Goal: Task Accomplishment & Management: Complete application form

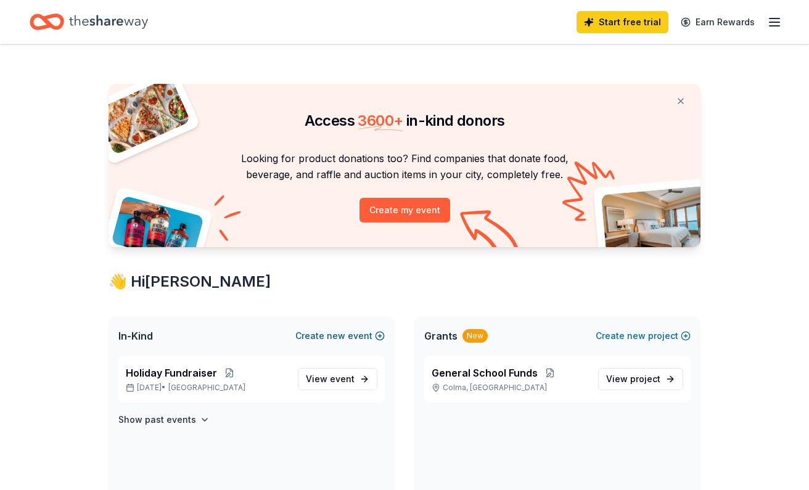
click at [343, 335] on span "new" at bounding box center [336, 336] width 18 height 15
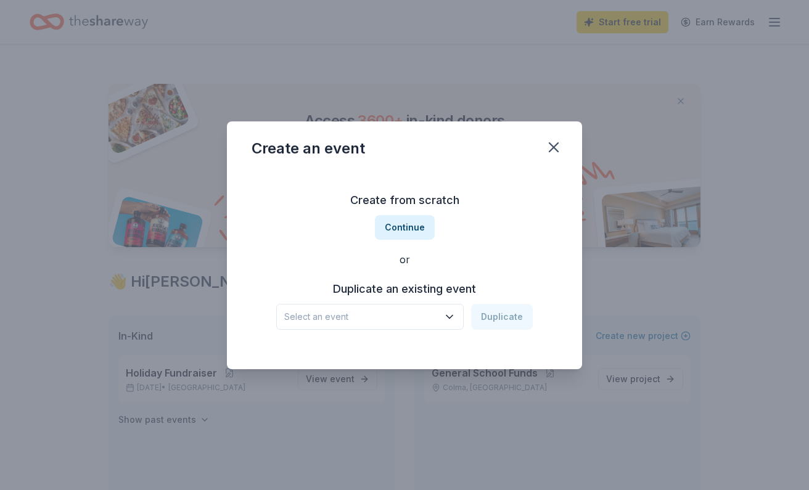
click at [351, 324] on button "Select an event" at bounding box center [369, 317] width 187 height 26
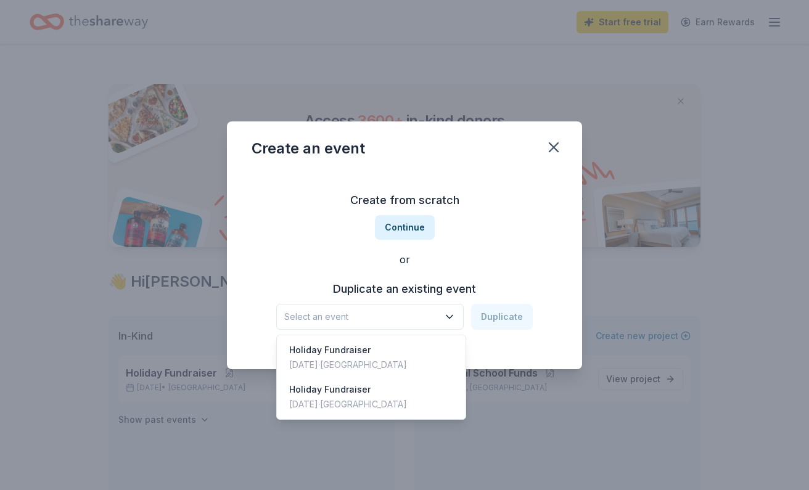
click at [483, 144] on div "Create an event Create from scratch Continue or Duplicate an existing event Sel…" at bounding box center [404, 245] width 355 height 248
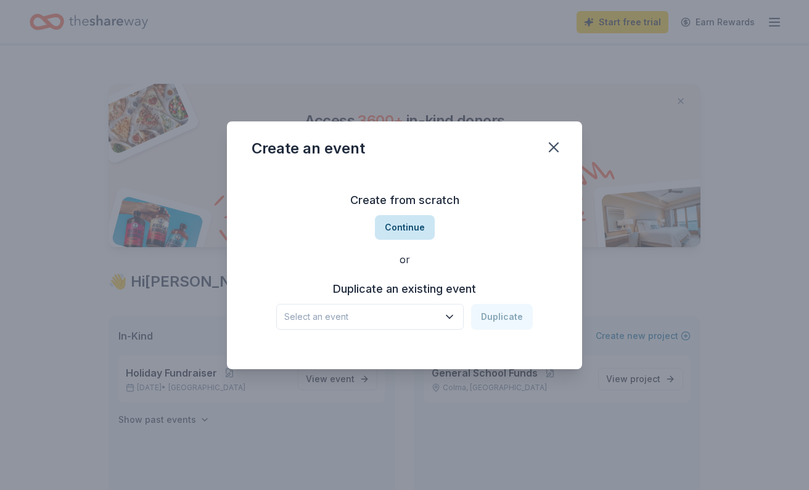
click at [401, 223] on button "Continue" at bounding box center [405, 227] width 60 height 25
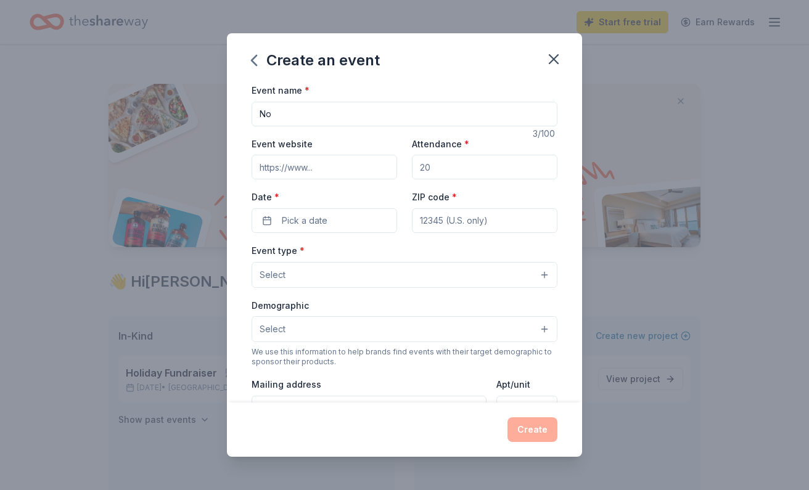
type input "N"
type input "K"
type input "Nov Fundraiser"
click at [455, 172] on input "Attendance *" at bounding box center [484, 167] width 145 height 25
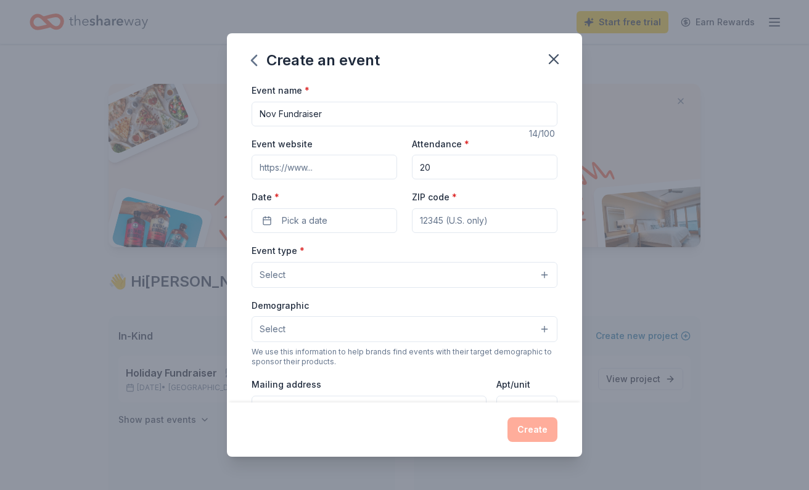
type input "2"
type input "190"
click at [348, 225] on button "Pick a date" at bounding box center [324, 220] width 145 height 25
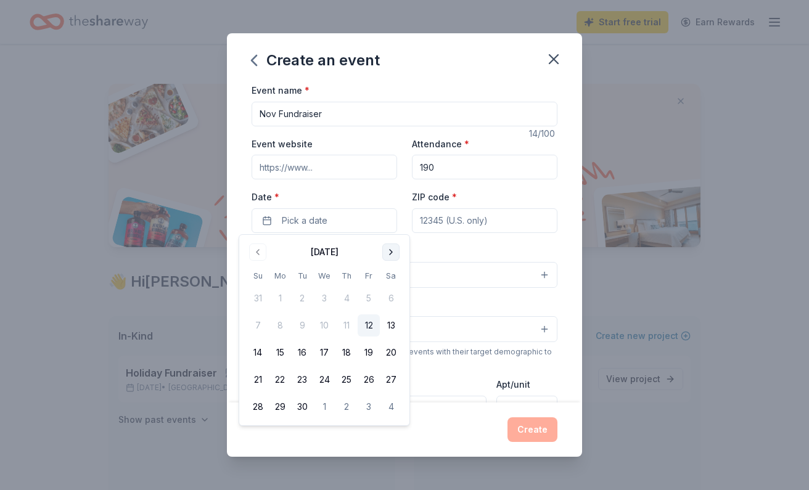
click at [392, 255] on button "Go to next month" at bounding box center [390, 251] width 17 height 17
click at [393, 252] on button "Go to next month" at bounding box center [390, 251] width 17 height 17
click at [366, 325] on button "7" at bounding box center [369, 325] width 22 height 22
click at [475, 430] on div "Create" at bounding box center [405, 429] width 306 height 25
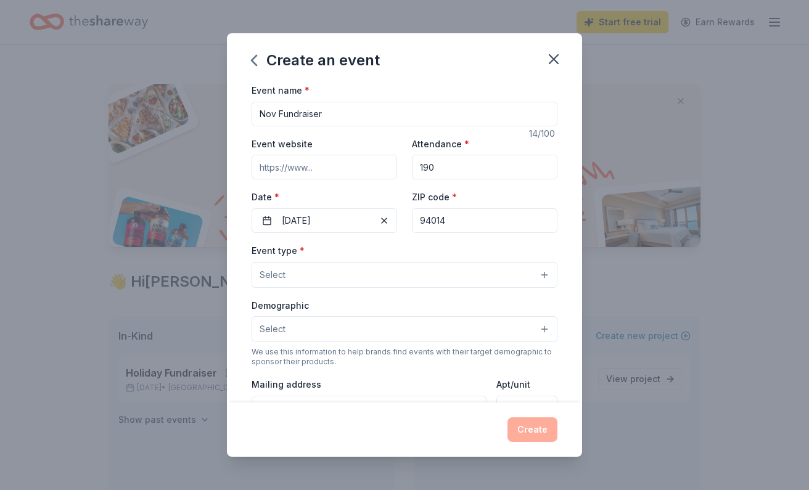
type input "94014"
click at [448, 277] on button "Select" at bounding box center [405, 275] width 306 height 26
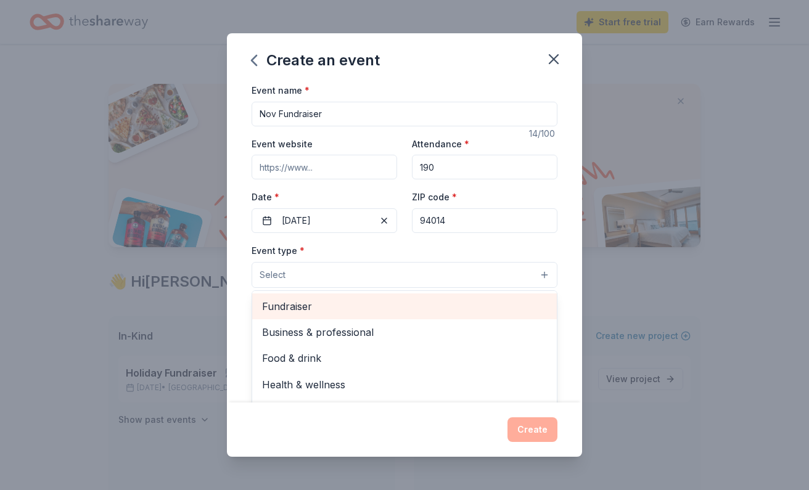
click at [428, 303] on span "Fundraiser" at bounding box center [404, 306] width 285 height 16
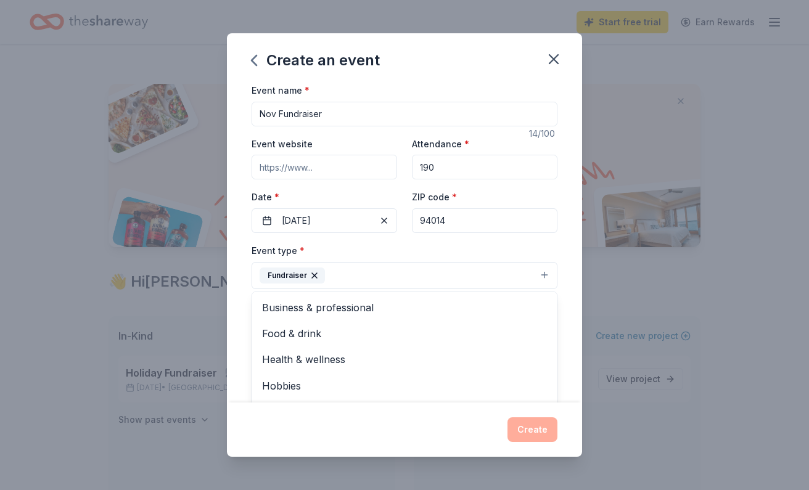
click at [483, 242] on div "Event name * Nov Fundraiser 14 /100 Event website Attendance * 190 Date * 11/07…" at bounding box center [404, 243] width 355 height 320
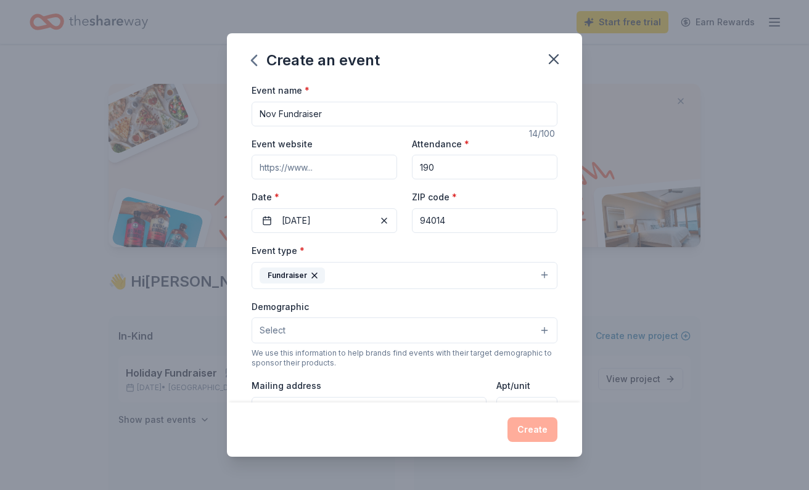
click at [483, 335] on button "Select" at bounding box center [405, 330] width 306 height 26
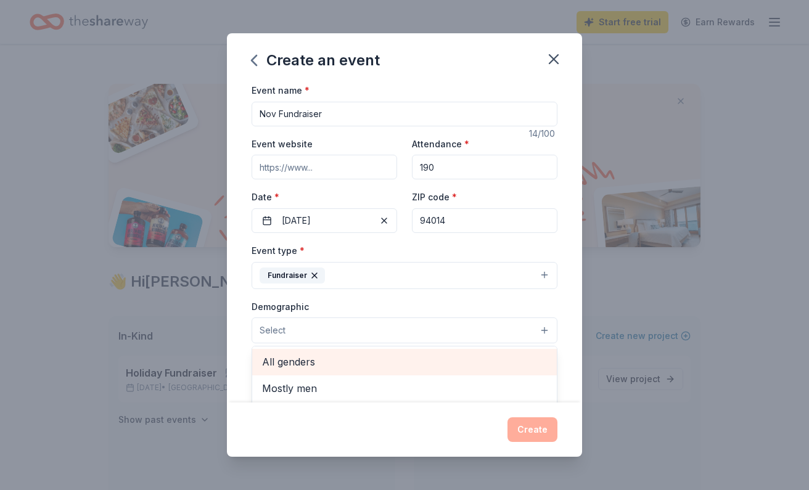
click at [483, 356] on span "All genders" at bounding box center [404, 362] width 285 height 16
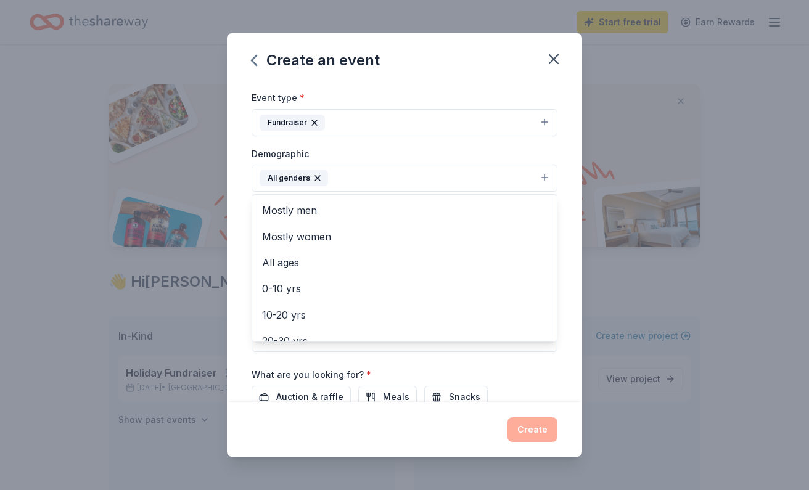
scroll to position [174, 0]
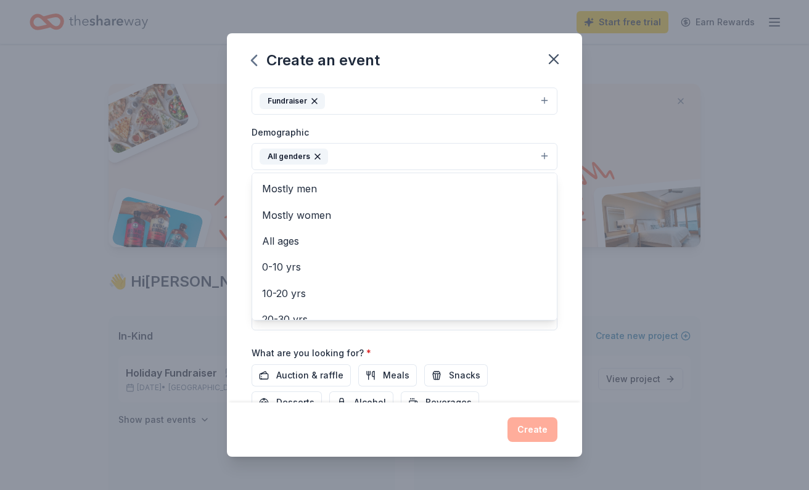
click at [483, 337] on div "Event name * Nov Fundraiser 14 /100 Event website Attendance * 190 Date * 11/07…" at bounding box center [405, 194] width 306 height 572
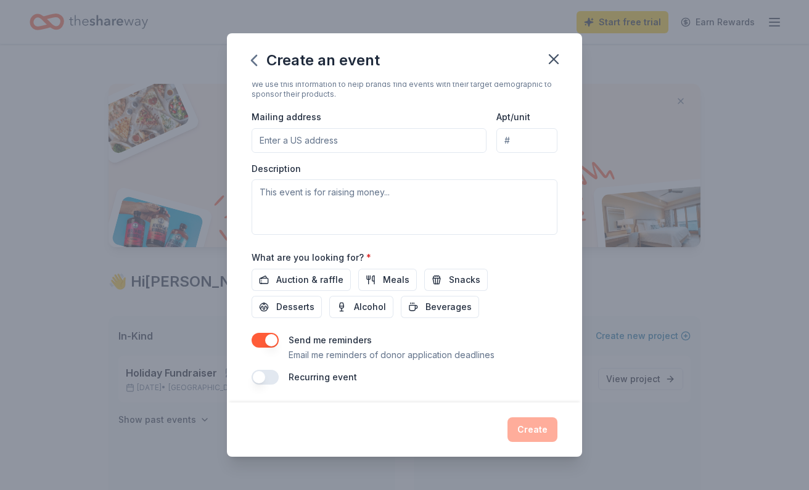
scroll to position [269, 0]
click at [316, 277] on span "Auction & raffle" at bounding box center [309, 281] width 67 height 15
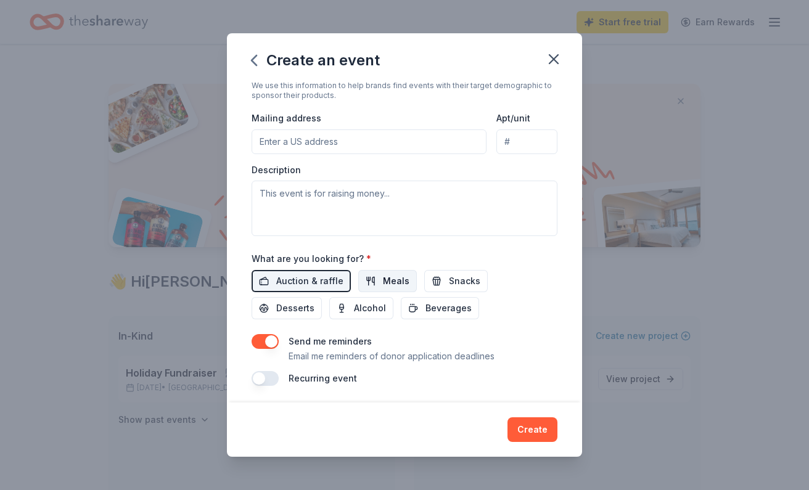
click at [358, 286] on button "Meals" at bounding box center [387, 281] width 59 height 22
click at [424, 285] on button "Snacks" at bounding box center [455, 281] width 63 height 22
click at [314, 301] on span "Desserts" at bounding box center [295, 308] width 38 height 15
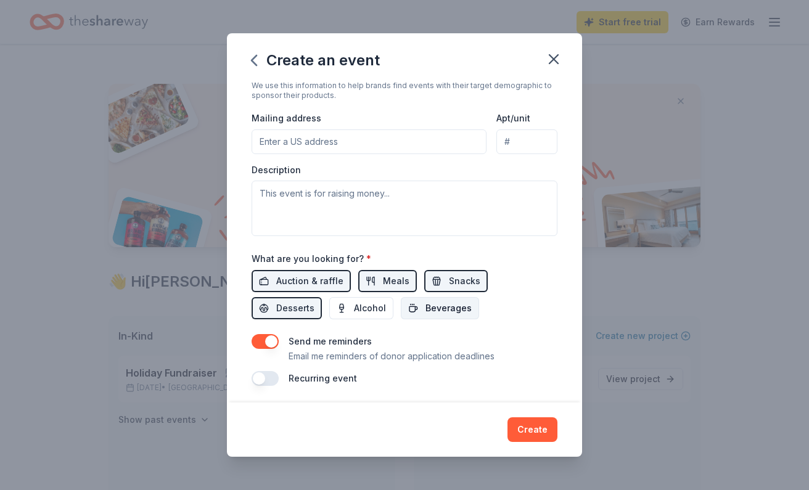
click at [425, 301] on span "Beverages" at bounding box center [448, 308] width 46 height 15
click at [354, 307] on span "Alcohol" at bounding box center [370, 308] width 32 height 15
click at [272, 378] on button "button" at bounding box center [265, 378] width 27 height 15
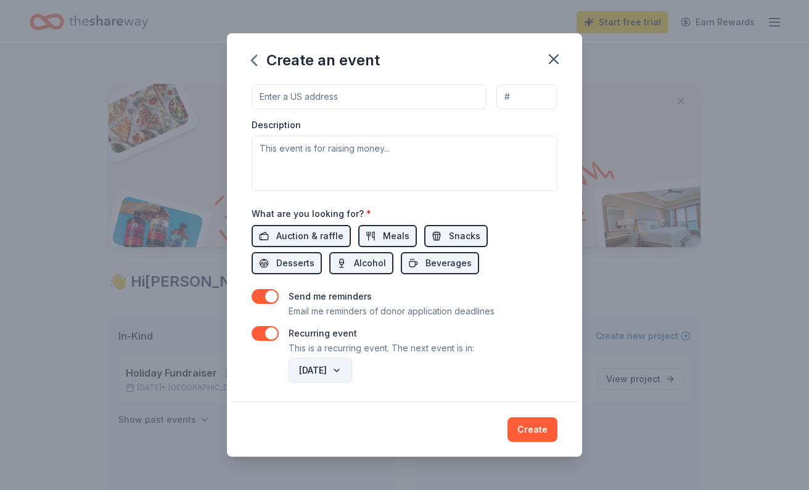
scroll to position [313, 0]
click at [352, 372] on button "November 2026" at bounding box center [319, 371] width 63 height 25
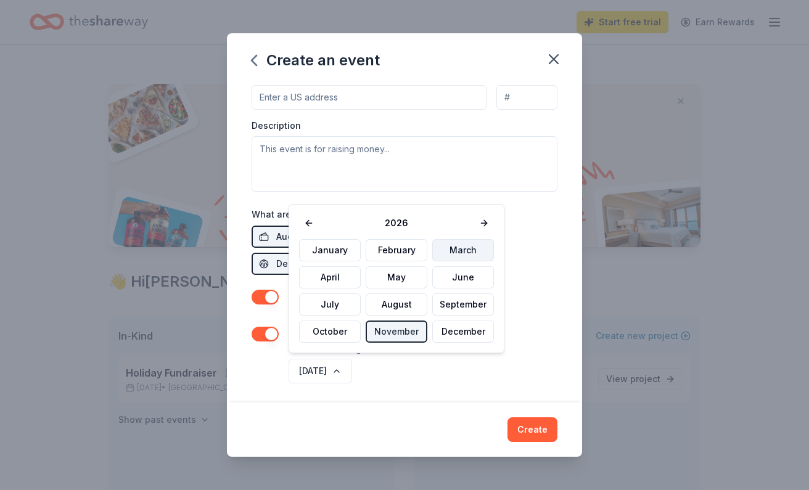
click at [460, 247] on button "March" at bounding box center [463, 250] width 62 height 22
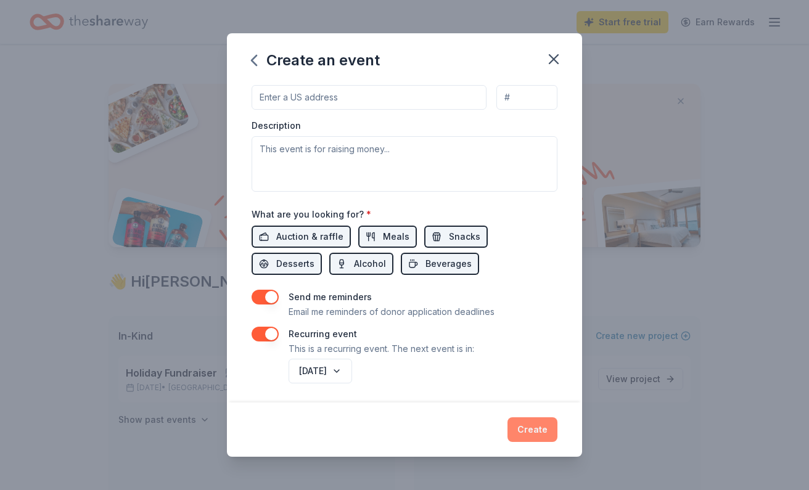
click at [483, 438] on button "Create" at bounding box center [532, 429] width 50 height 25
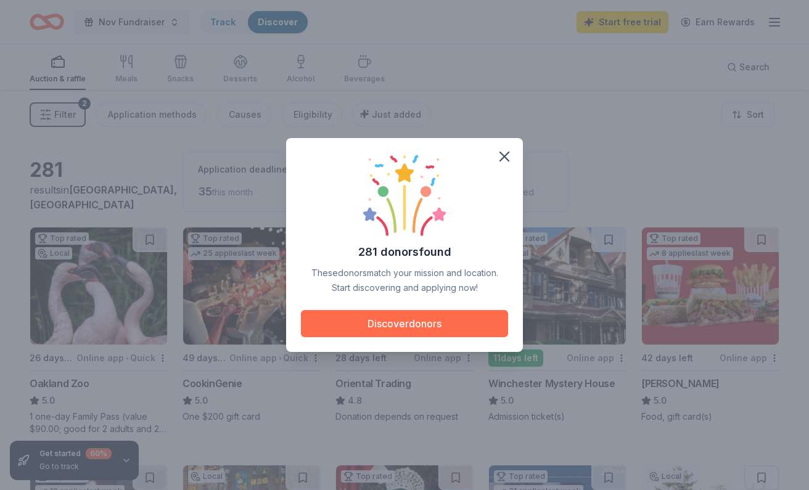
click at [388, 320] on button "Discover donors" at bounding box center [404, 323] width 207 height 27
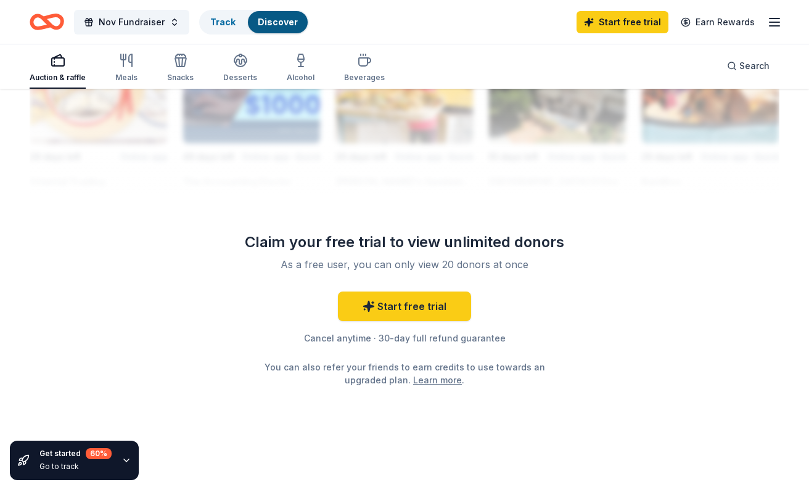
scroll to position [1183, 0]
click at [435, 313] on link "Start free trial" at bounding box center [404, 307] width 133 height 30
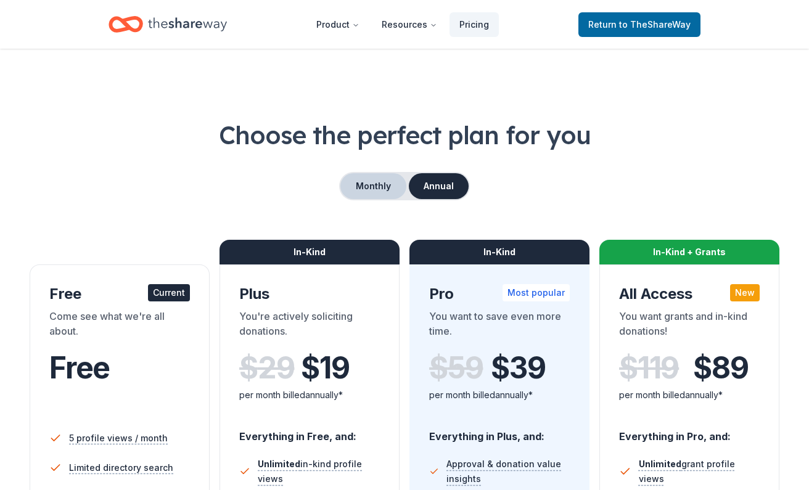
click at [389, 179] on button "Monthly" at bounding box center [373, 186] width 66 height 26
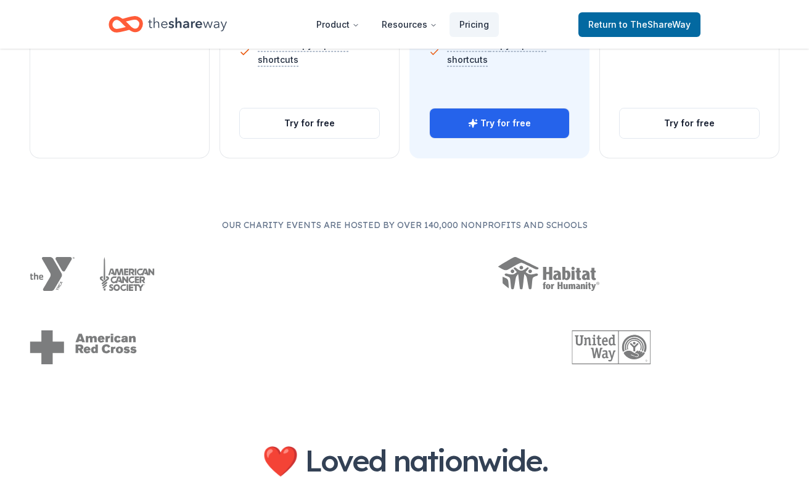
scroll to position [612, 0]
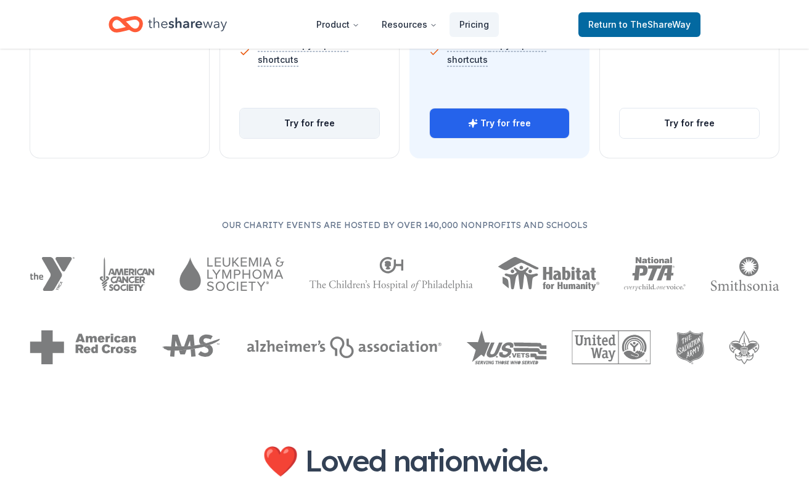
click at [338, 115] on button "Try for free" at bounding box center [309, 123] width 139 height 30
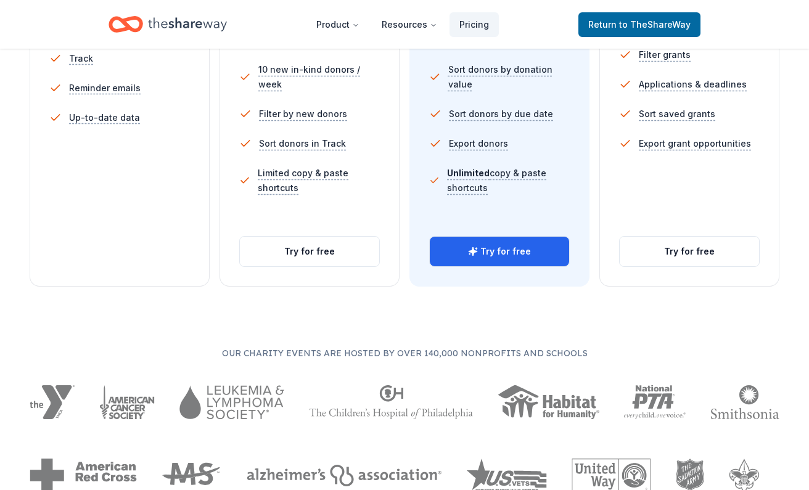
scroll to position [89, 0]
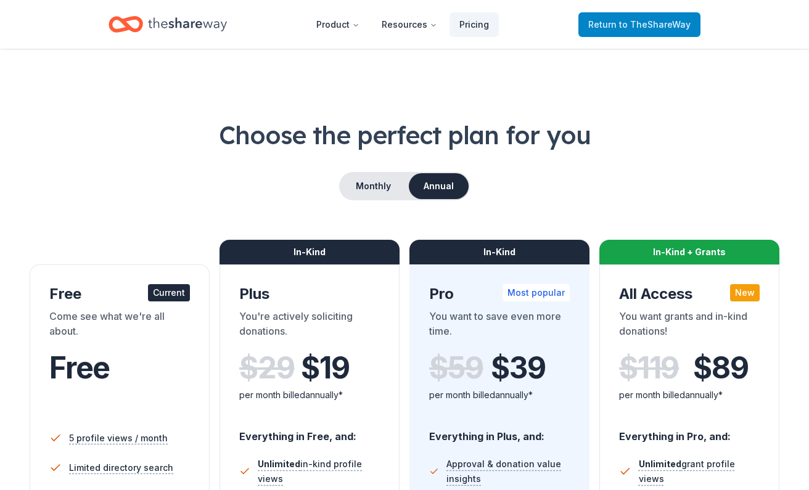
click at [655, 26] on span "to TheShareWay" at bounding box center [655, 24] width 72 height 10
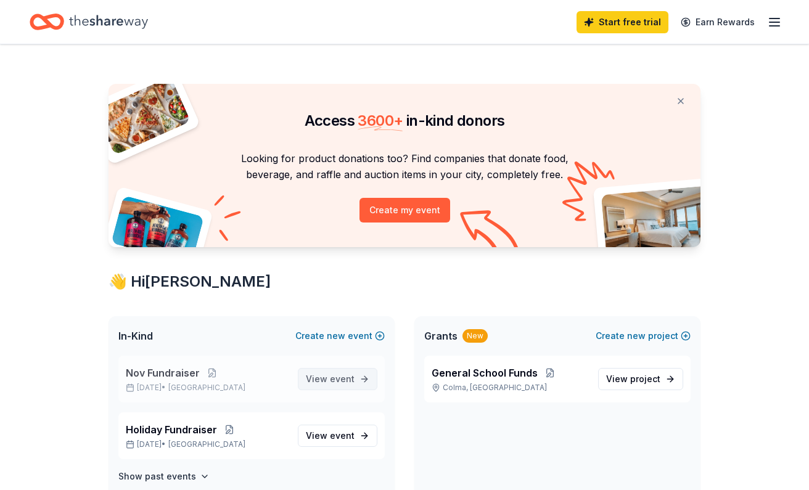
click at [332, 372] on span "View event" at bounding box center [330, 379] width 49 height 15
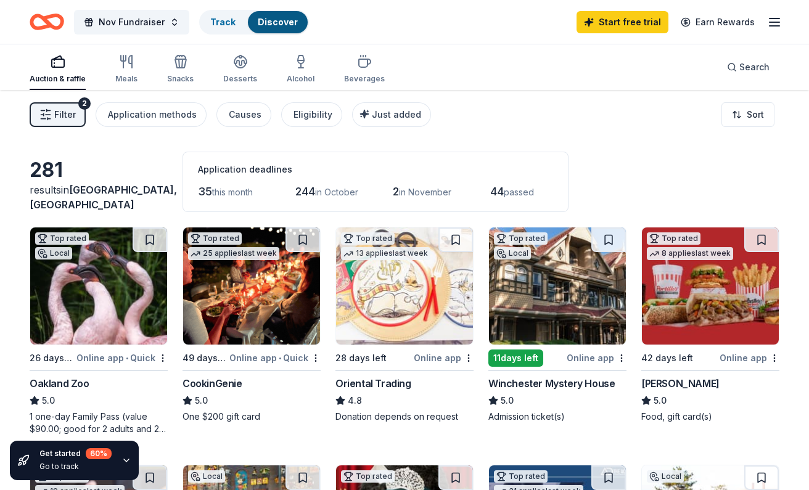
click at [72, 79] on div "Auction & raffle" at bounding box center [58, 79] width 56 height 10
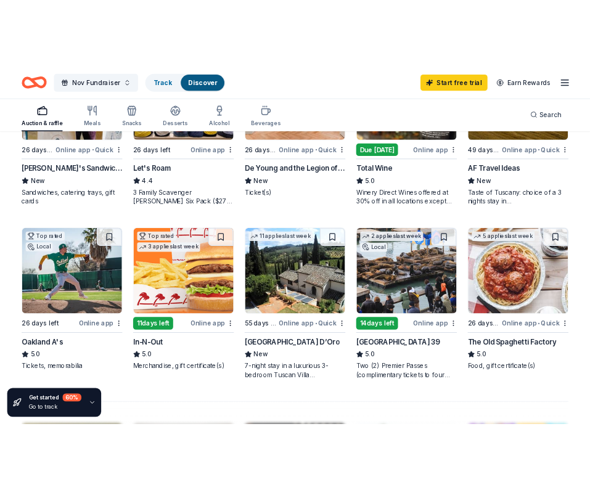
scroll to position [715, 0]
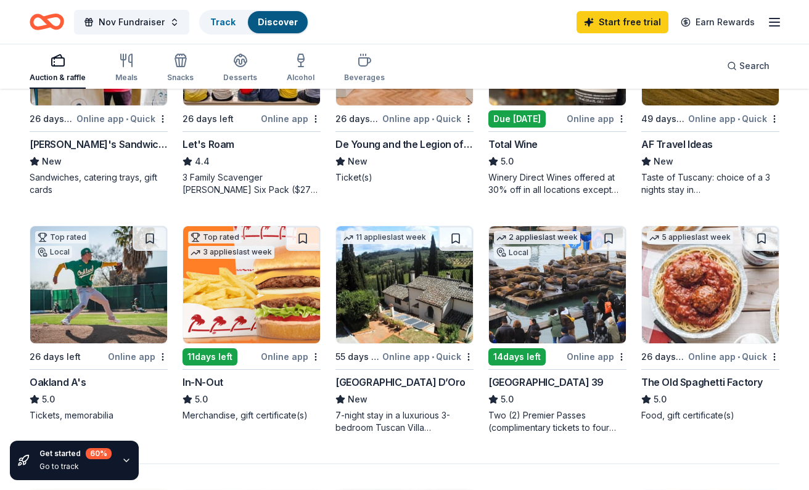
click at [229, 272] on img at bounding box center [251, 284] width 137 height 117
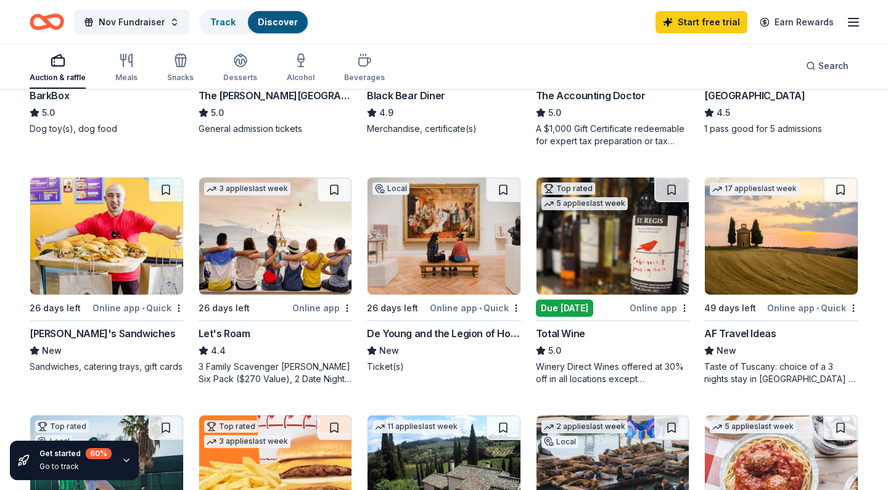
scroll to position [526, 0]
click at [113, 250] on img at bounding box center [106, 235] width 153 height 117
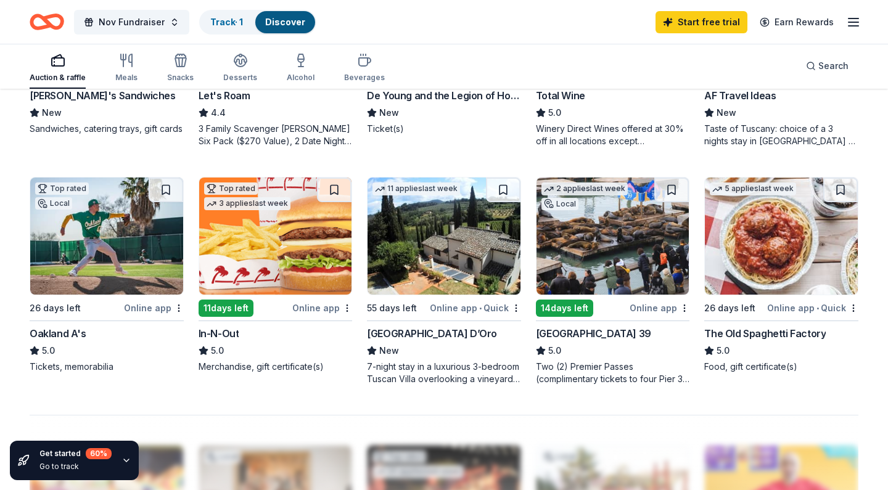
scroll to position [764, 0]
click at [338, 189] on button at bounding box center [334, 189] width 35 height 25
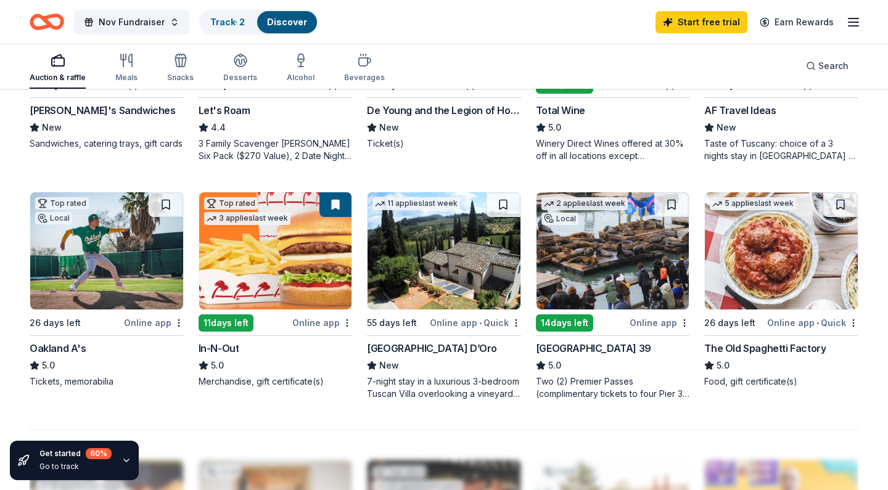
scroll to position [749, 0]
click at [600, 252] on img at bounding box center [612, 250] width 153 height 117
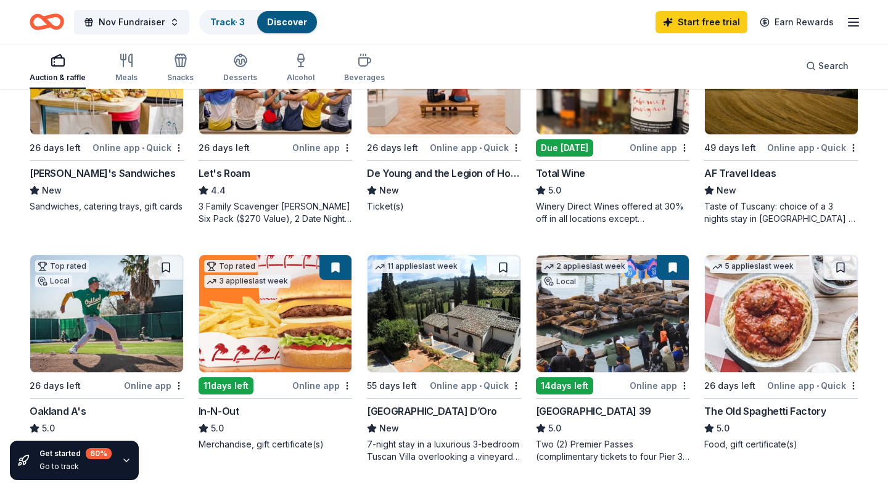
scroll to position [525, 0]
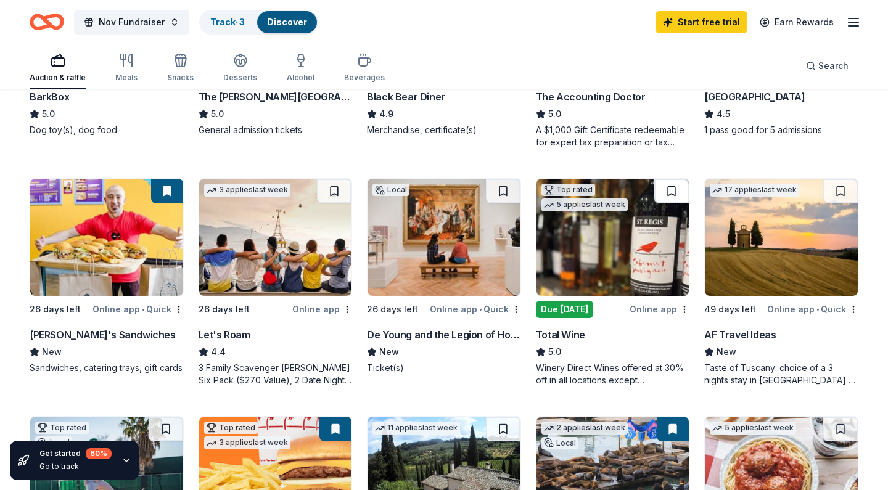
click at [677, 189] on button at bounding box center [671, 191] width 35 height 25
click at [509, 192] on button at bounding box center [503, 191] width 35 height 25
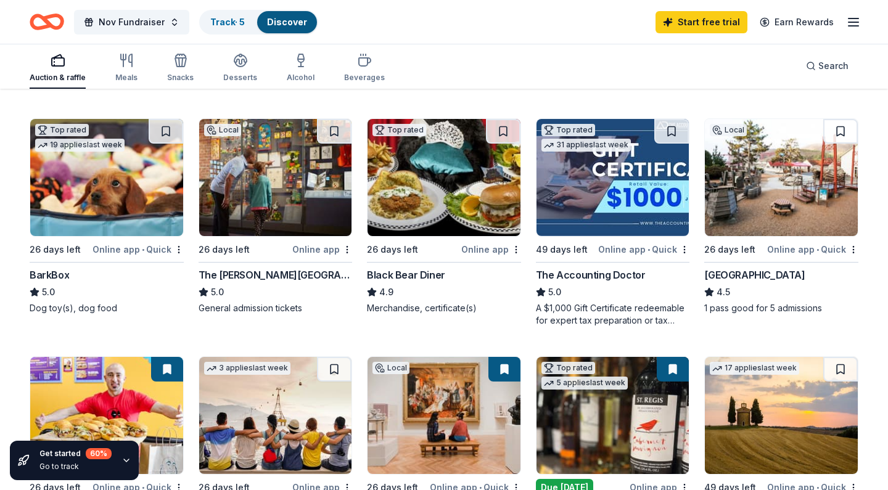
scroll to position [398, 0]
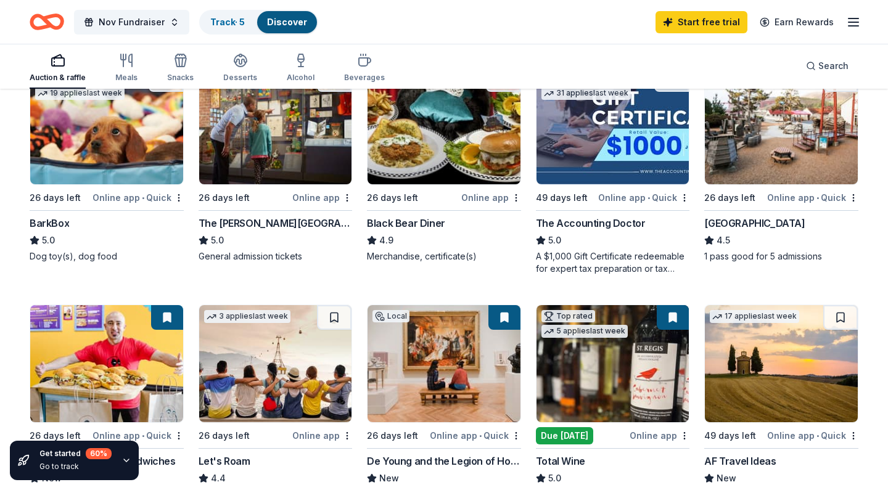
click at [245, 375] on img at bounding box center [275, 363] width 153 height 117
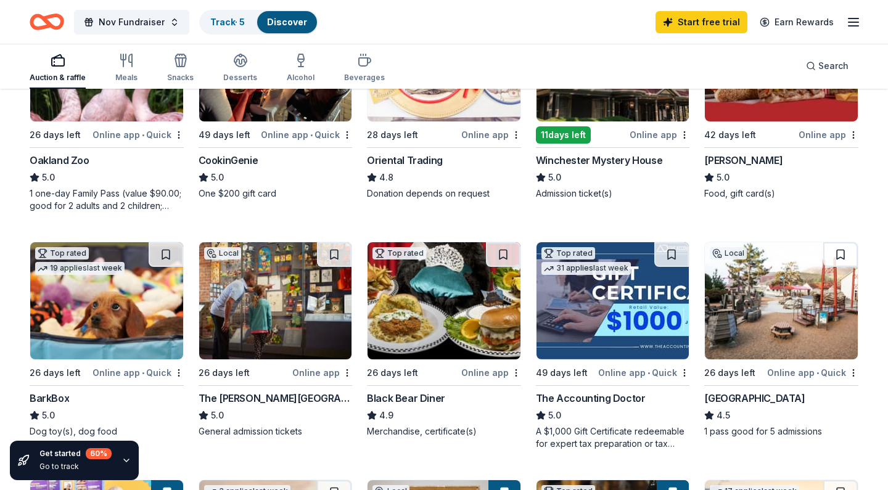
scroll to position [224, 0]
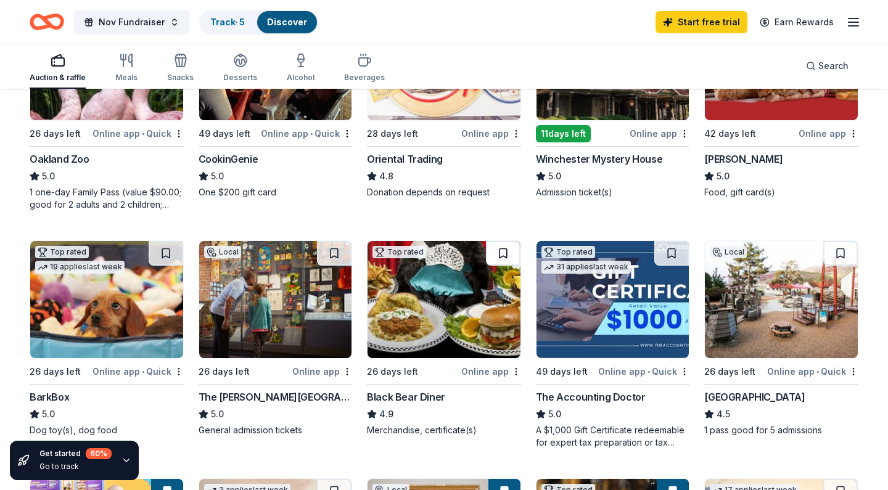
click at [499, 250] on button at bounding box center [503, 253] width 35 height 25
click at [481, 358] on img at bounding box center [443, 299] width 153 height 117
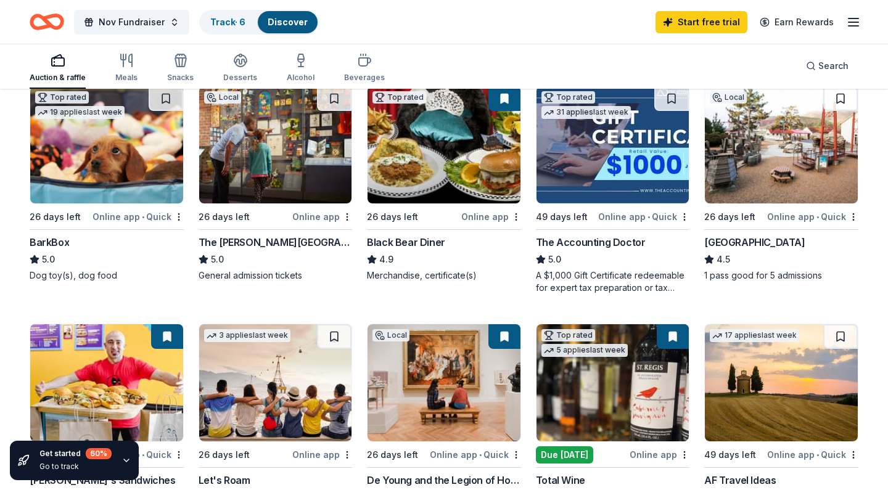
scroll to position [385, 0]
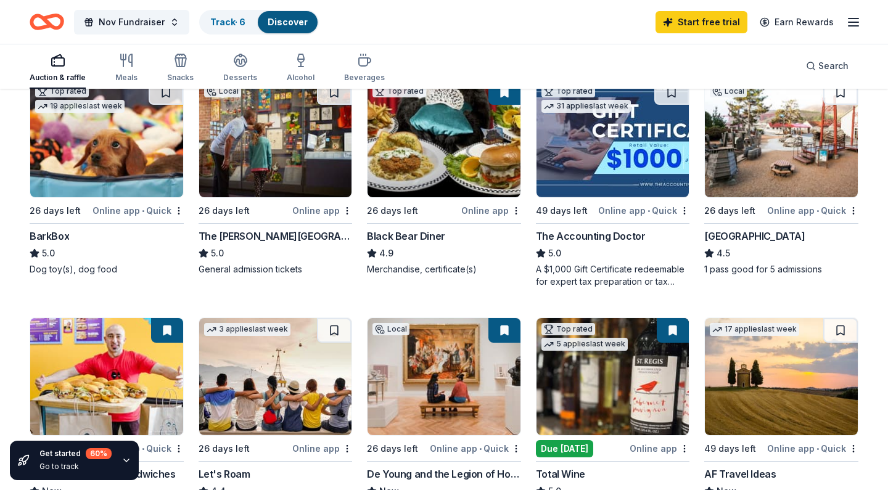
click at [454, 122] on img at bounding box center [443, 138] width 153 height 117
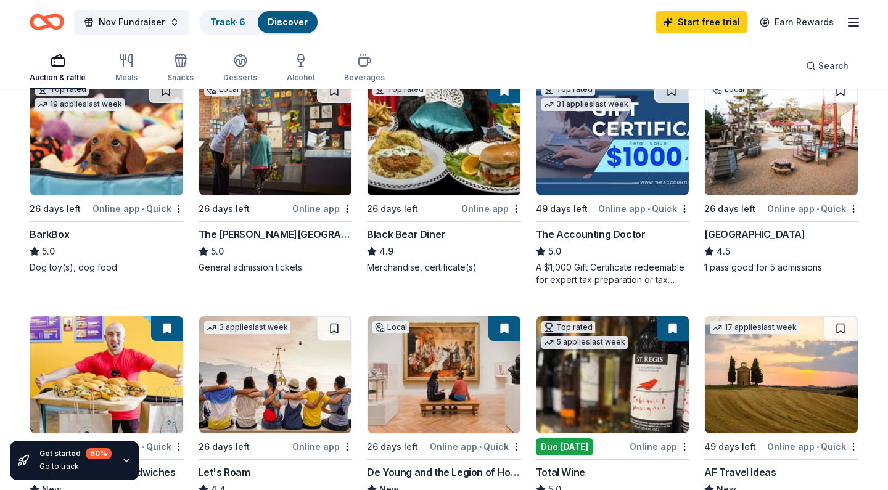
scroll to position [393, 0]
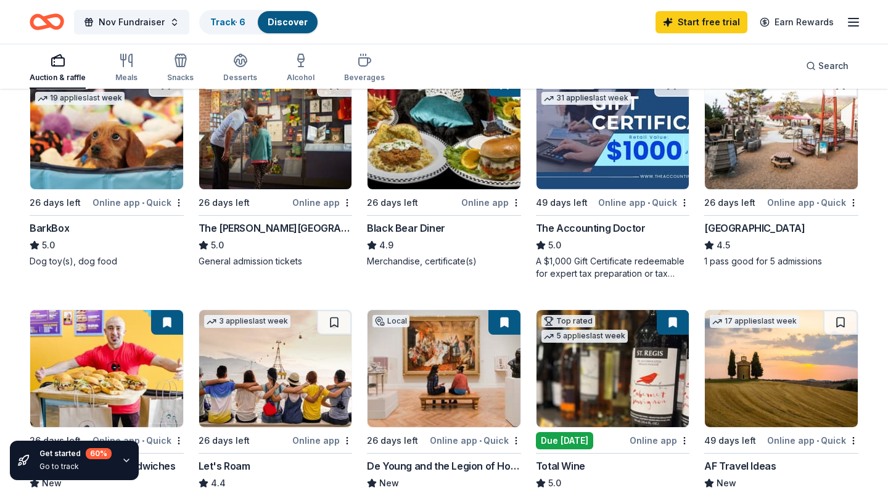
click at [631, 375] on img at bounding box center [612, 368] width 153 height 117
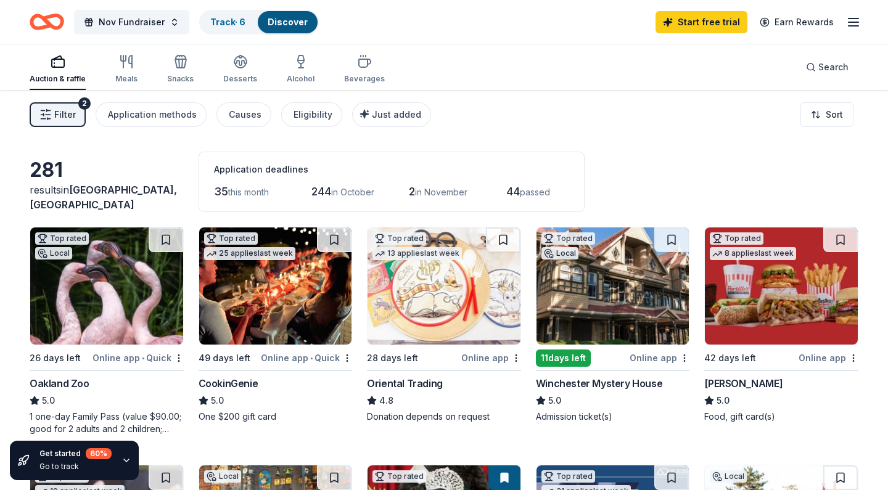
scroll to position [0, 0]
click at [808, 20] on icon "button" at bounding box center [853, 22] width 15 height 15
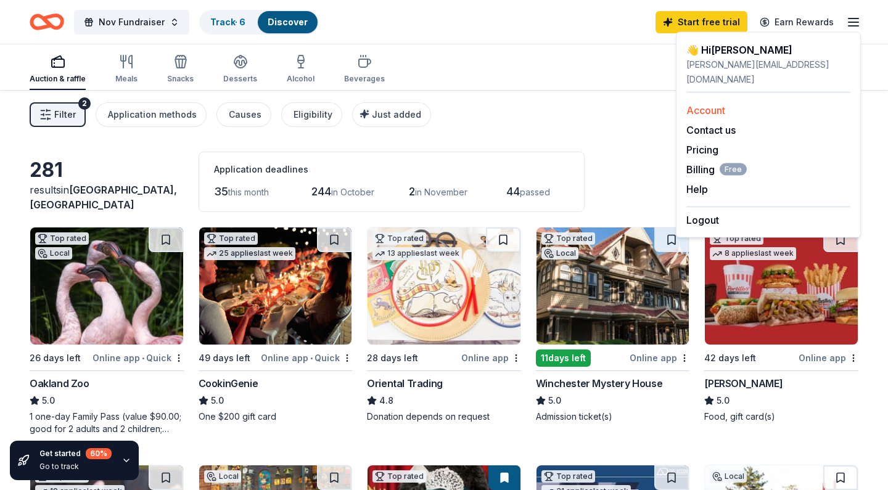
click at [711, 104] on link "Account" at bounding box center [705, 110] width 39 height 12
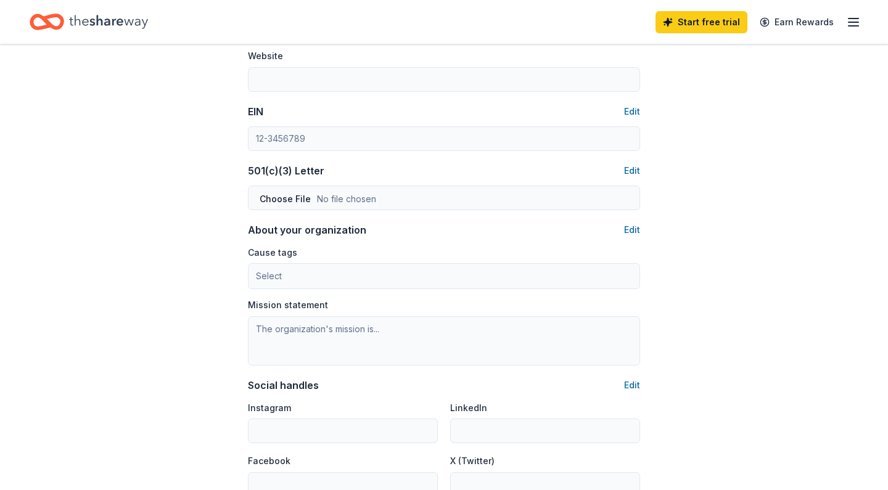
scroll to position [573, 0]
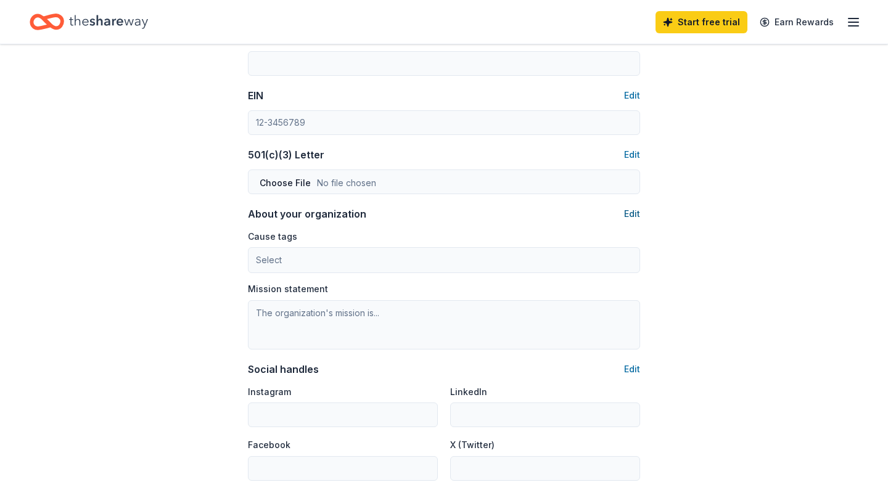
click at [627, 216] on button "Edit" at bounding box center [632, 214] width 16 height 15
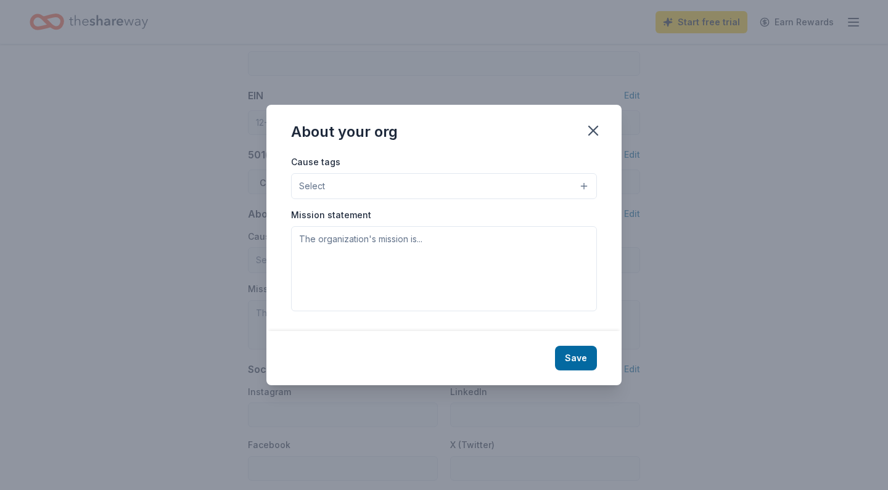
click at [567, 191] on button "Select" at bounding box center [444, 186] width 306 height 26
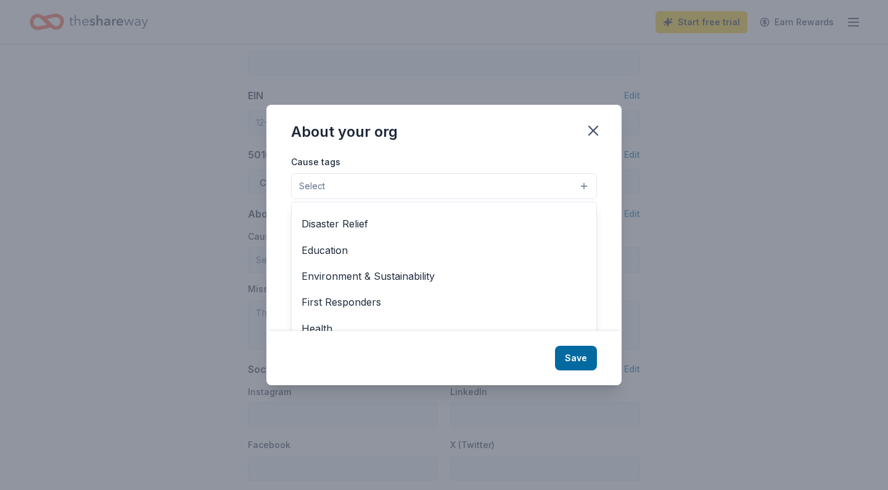
scroll to position [76, 0]
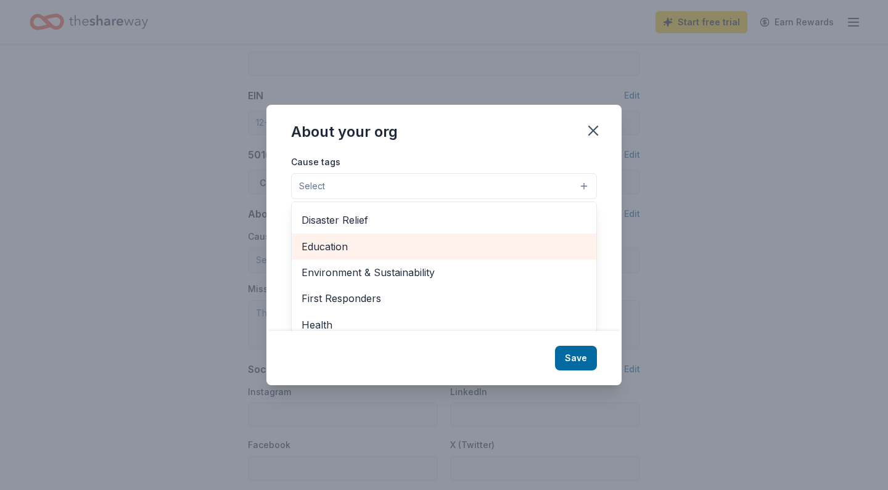
click at [528, 249] on span "Education" at bounding box center [443, 247] width 285 height 16
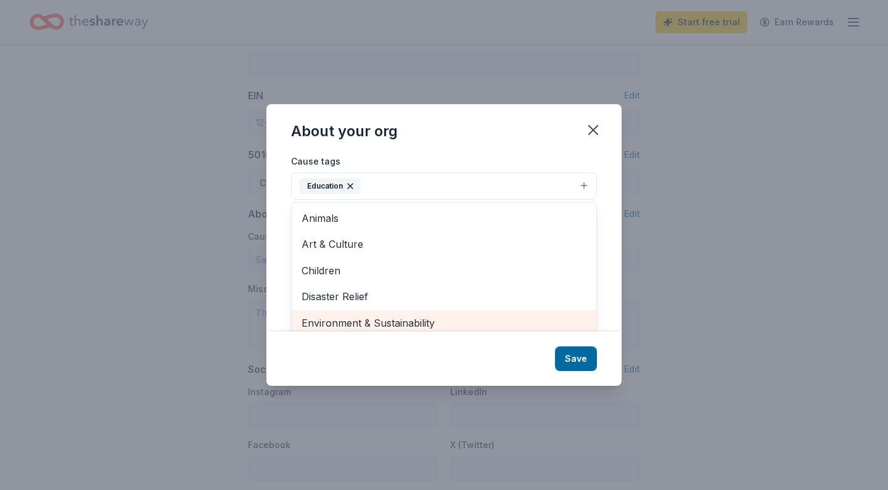
scroll to position [0, 0]
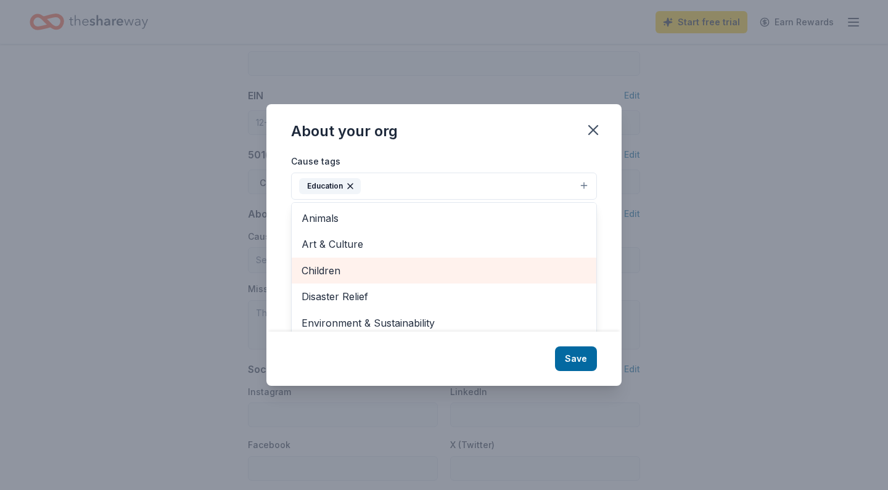
click at [518, 266] on span "Children" at bounding box center [443, 271] width 285 height 16
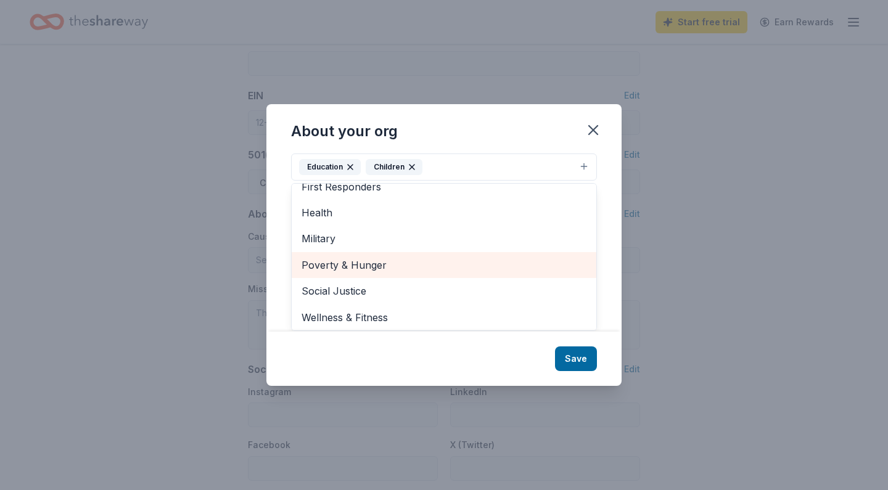
scroll to position [19, 0]
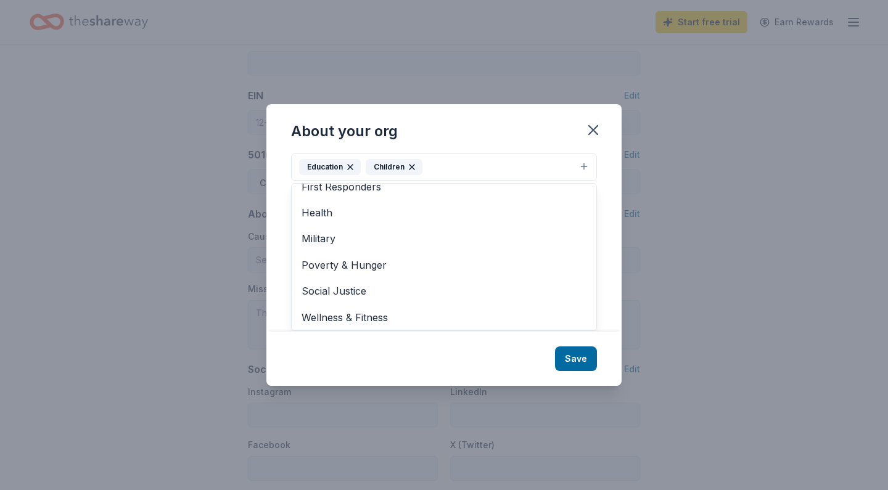
click at [571, 350] on div "About your org Cause tags Education Children Animals Art & Culture Disaster Rel…" at bounding box center [443, 244] width 355 height 281
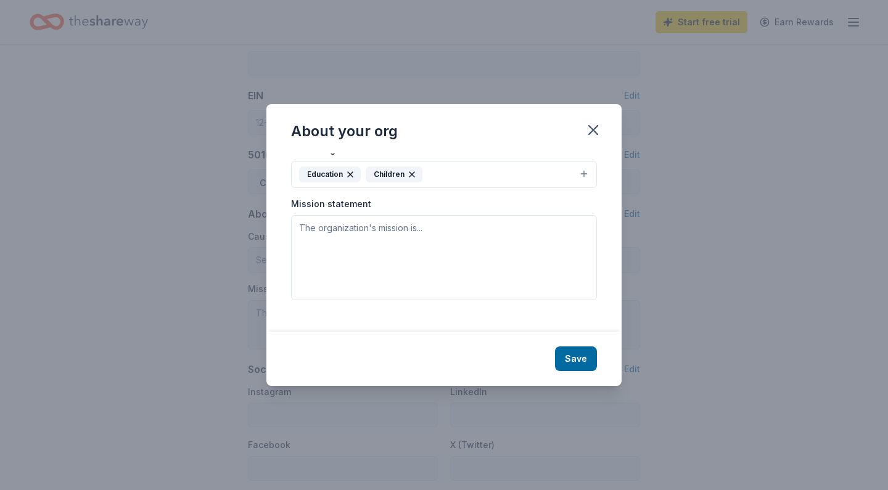
scroll to position [0, 0]
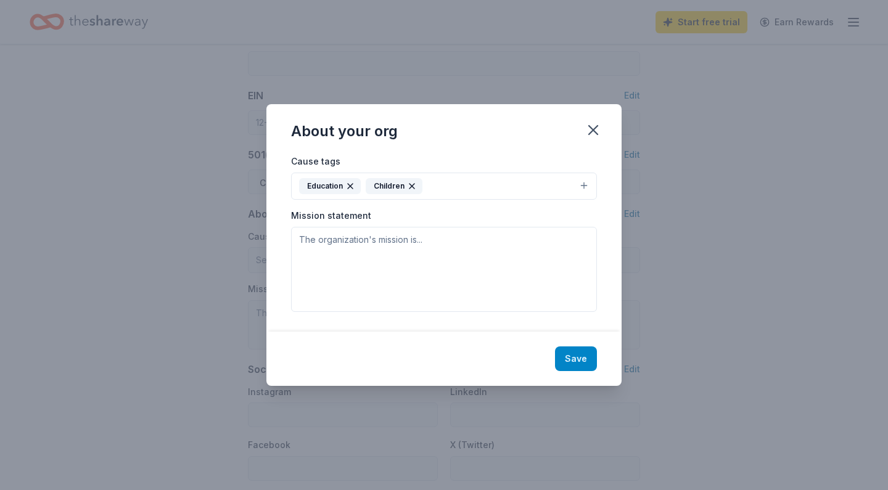
click at [577, 359] on button "Save" at bounding box center [576, 358] width 42 height 25
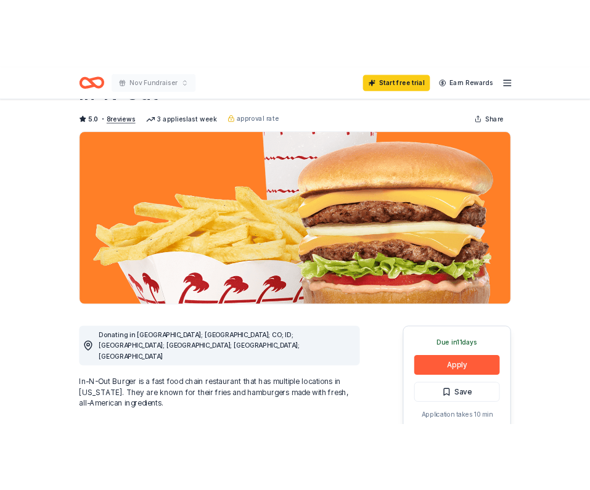
scroll to position [72, 0]
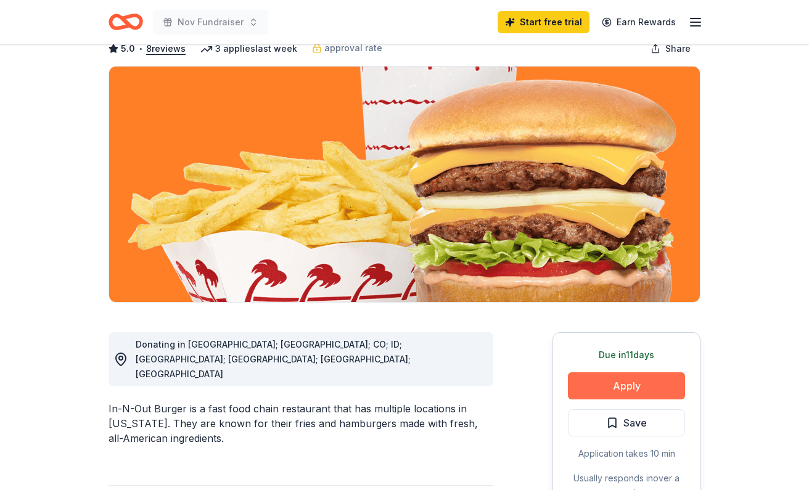
click at [602, 385] on button "Apply" at bounding box center [626, 385] width 117 height 27
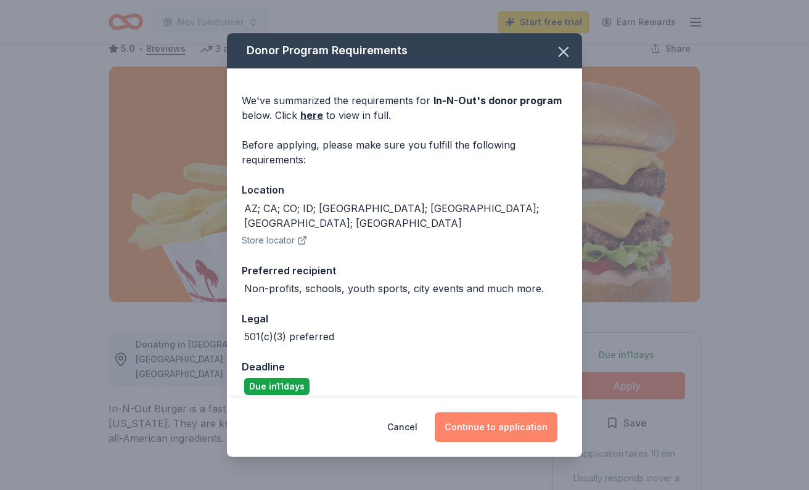
click at [496, 428] on button "Continue to application" at bounding box center [496, 427] width 123 height 30
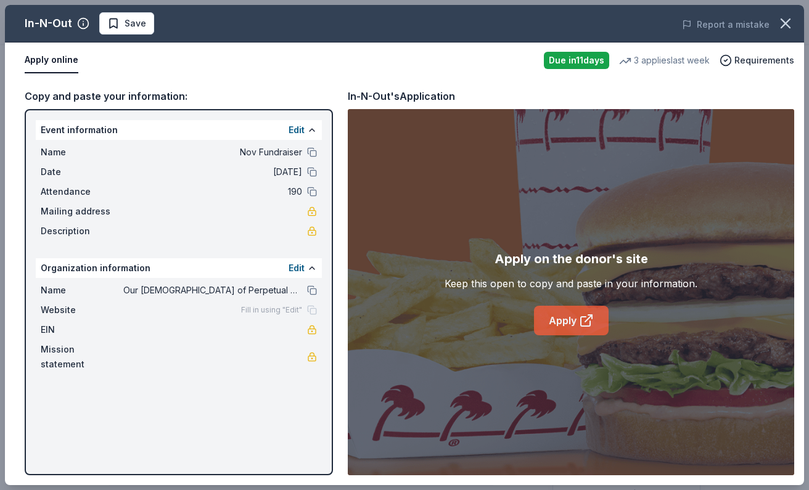
click at [571, 316] on link "Apply" at bounding box center [571, 321] width 75 height 30
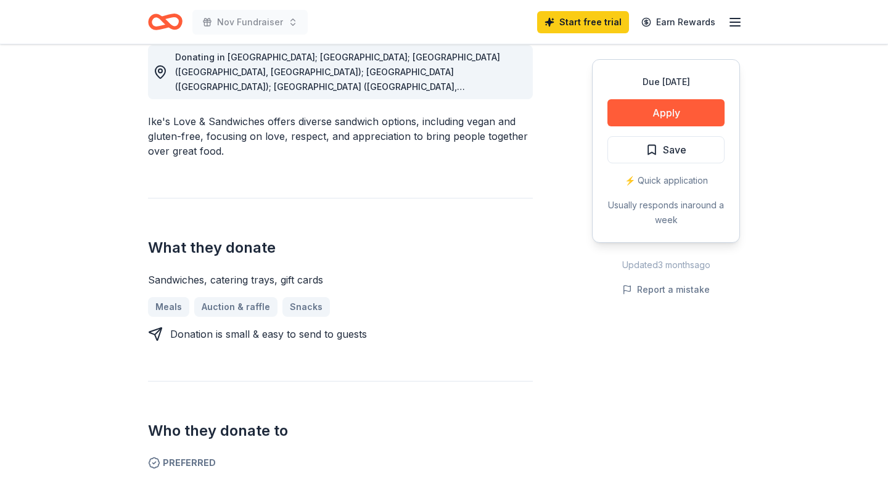
scroll to position [432, 0]
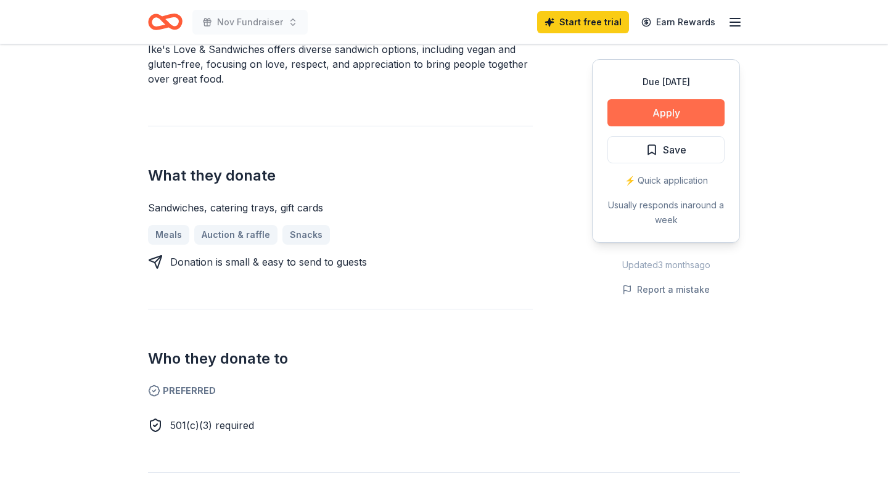
click at [683, 111] on button "Apply" at bounding box center [665, 112] width 117 height 27
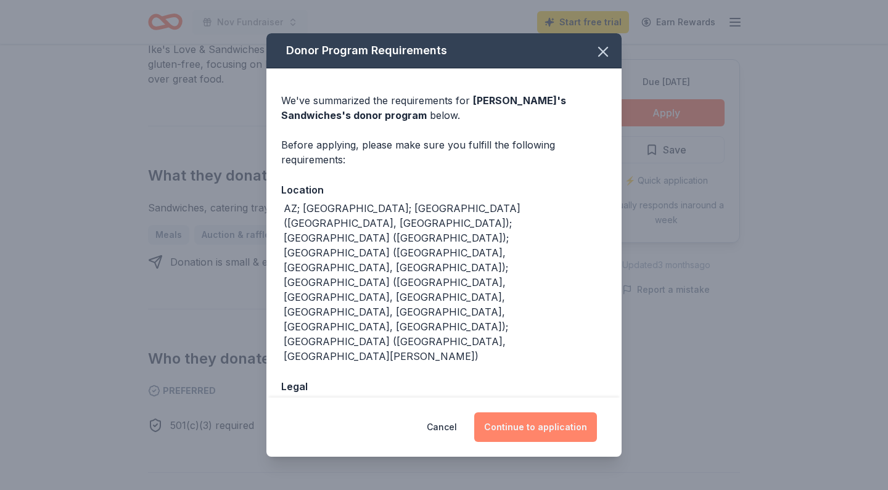
click at [565, 412] on button "Continue to application" at bounding box center [535, 427] width 123 height 30
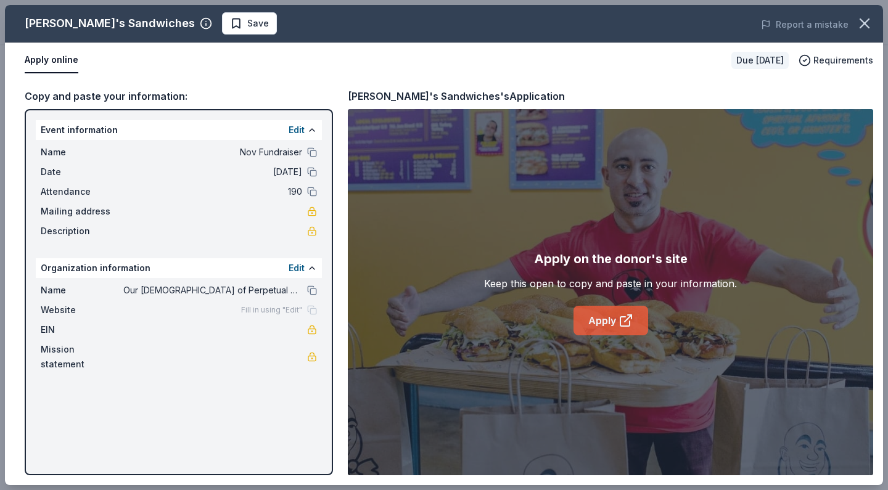
click at [591, 319] on link "Apply" at bounding box center [610, 321] width 75 height 30
click at [222, 31] on button "Save" at bounding box center [249, 23] width 55 height 22
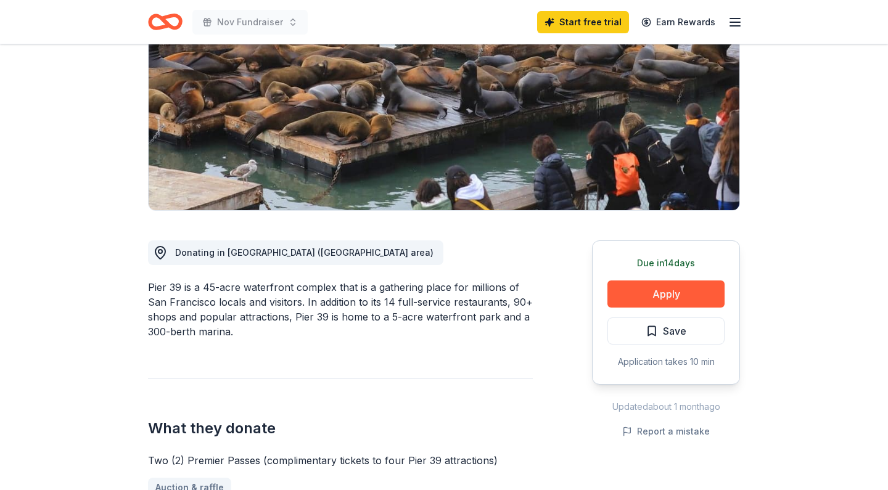
scroll to position [144, 0]
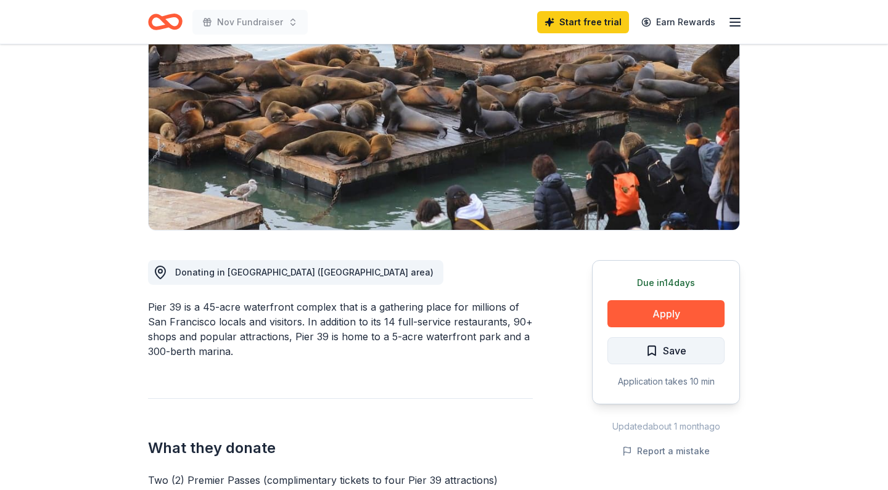
click at [660, 350] on span "Save" at bounding box center [665, 351] width 41 height 16
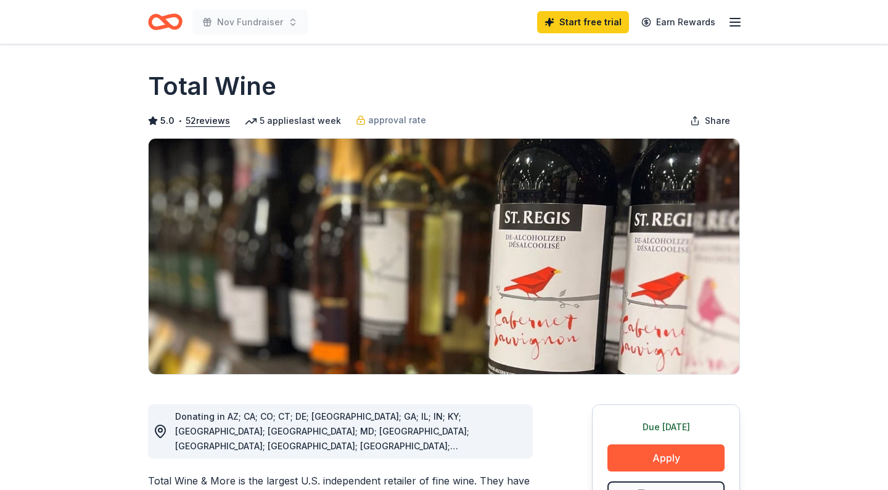
scroll to position [107, 0]
